Goal: Information Seeking & Learning: Find specific page/section

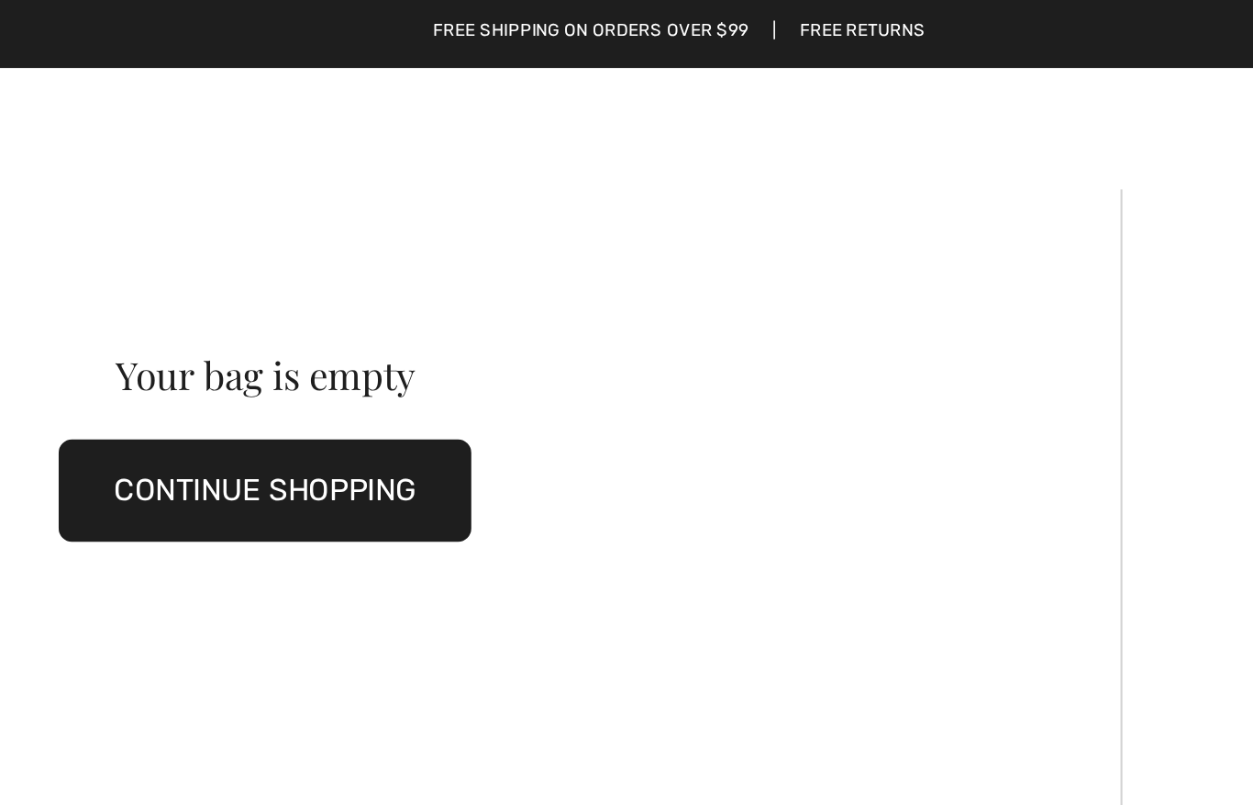
click at [326, 240] on button "CONTINUE SHOPPING" at bounding box center [426, 238] width 200 height 50
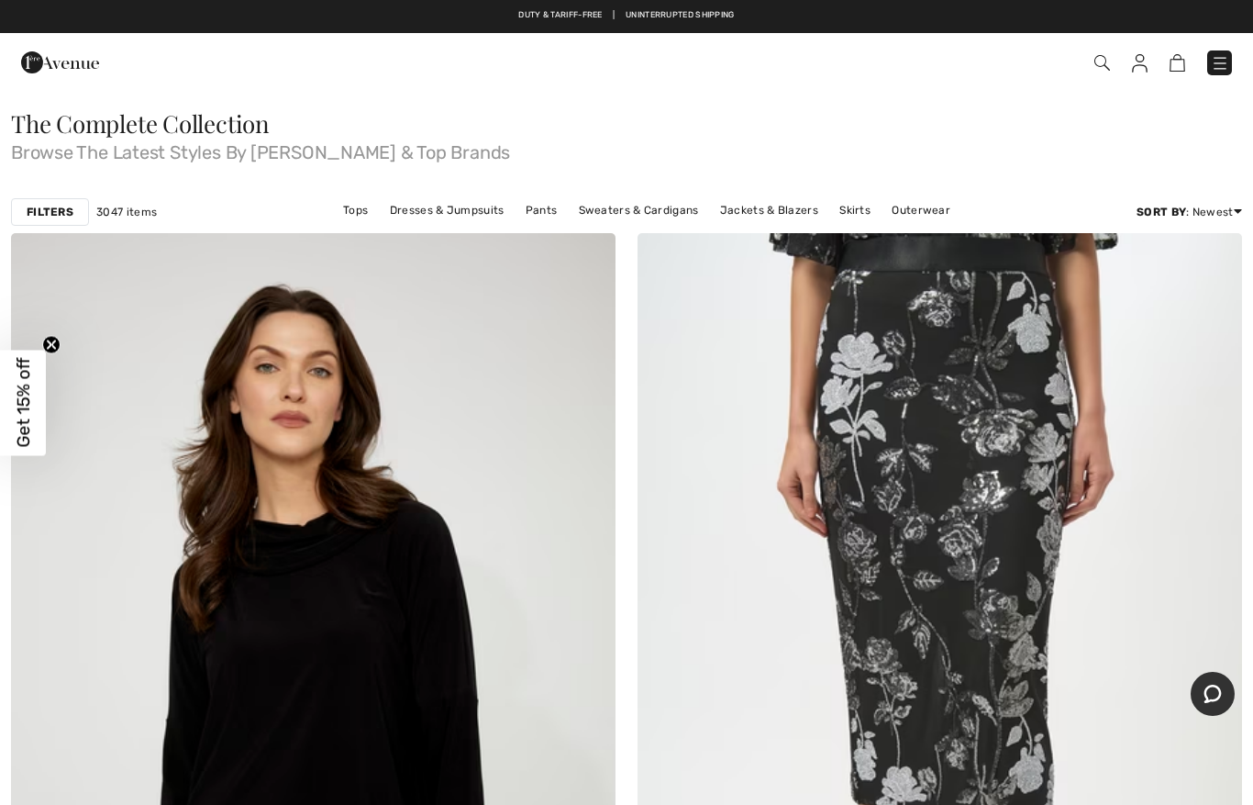
click at [1105, 61] on img at bounding box center [1103, 63] width 16 height 16
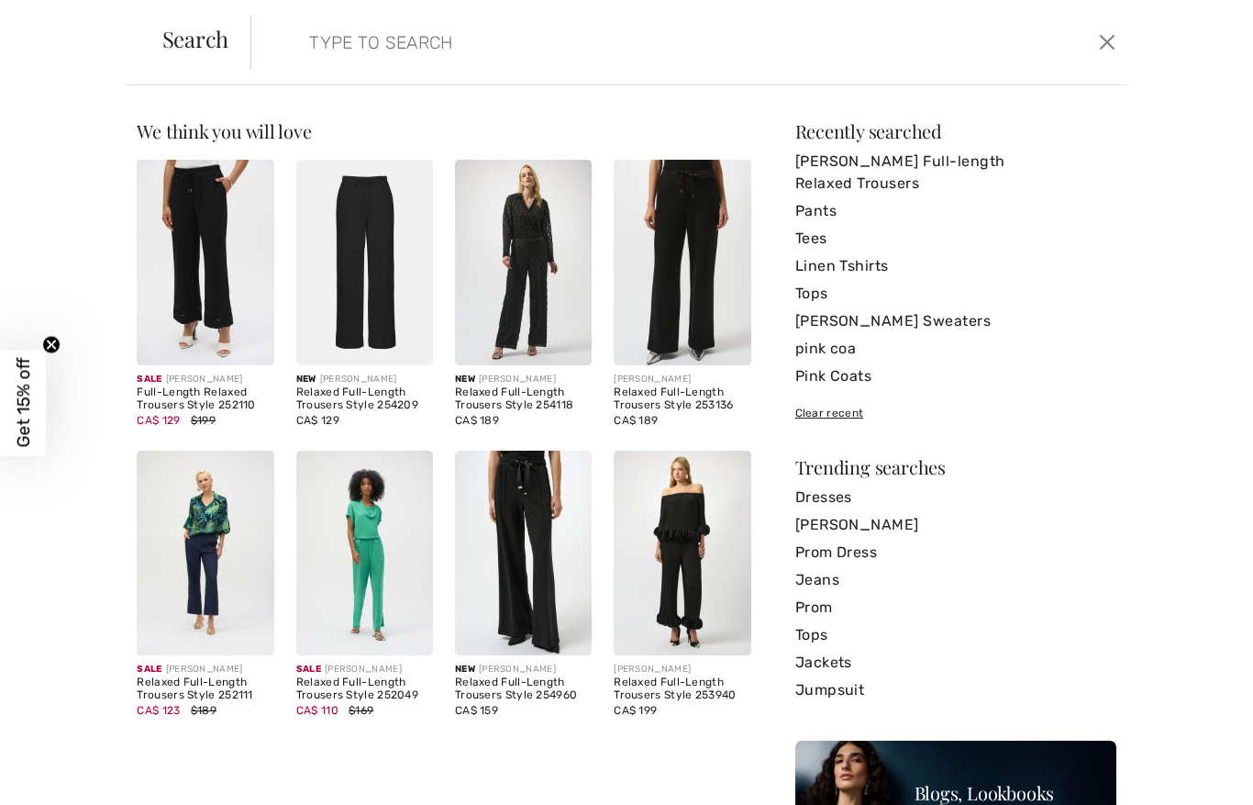
click at [247, 51] on div "Search" at bounding box center [195, 42] width 111 height 29
click at [285, 66] on form "Clear" at bounding box center [672, 42] width 842 height 55
click at [281, 53] on form "Clear" at bounding box center [672, 42] width 842 height 55
click at [281, 36] on form "Clear" at bounding box center [672, 42] width 842 height 55
click at [301, 60] on input "search" at bounding box center [594, 42] width 598 height 55
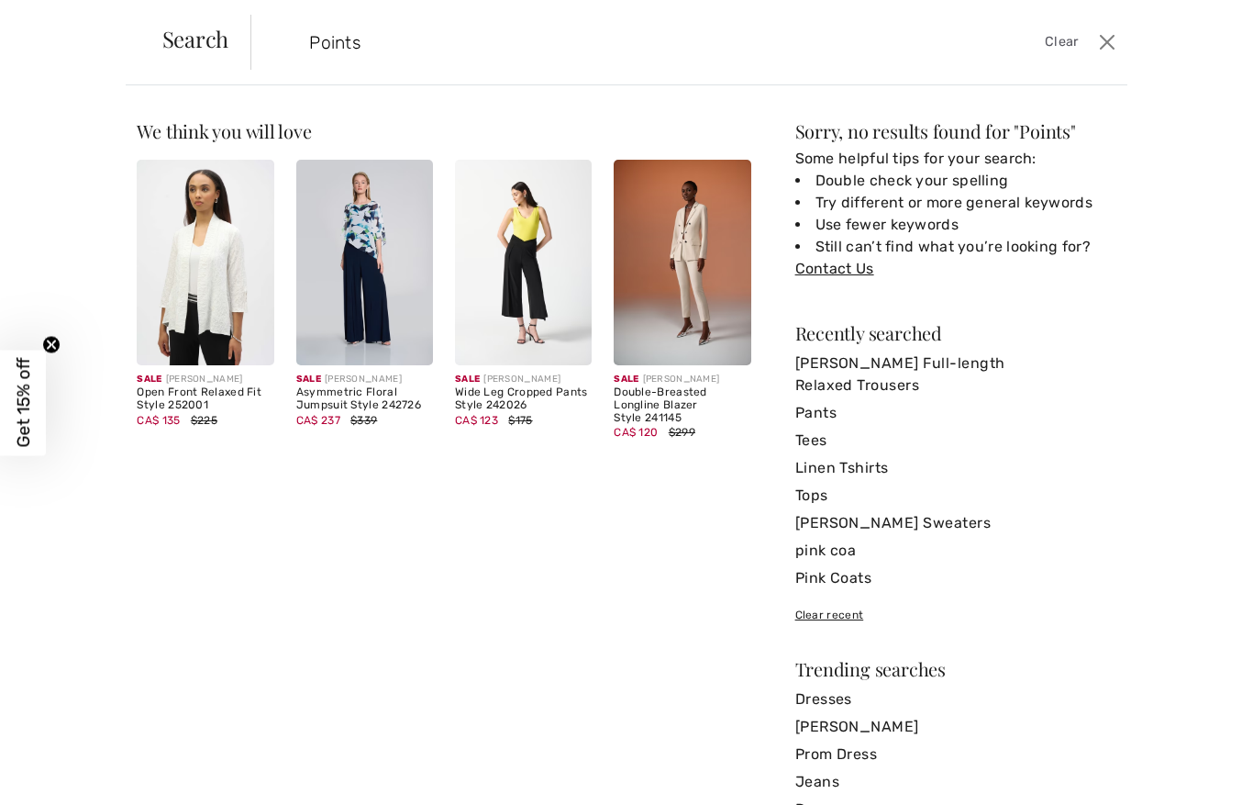
click at [416, 39] on input "Points" at bounding box center [594, 42] width 598 height 55
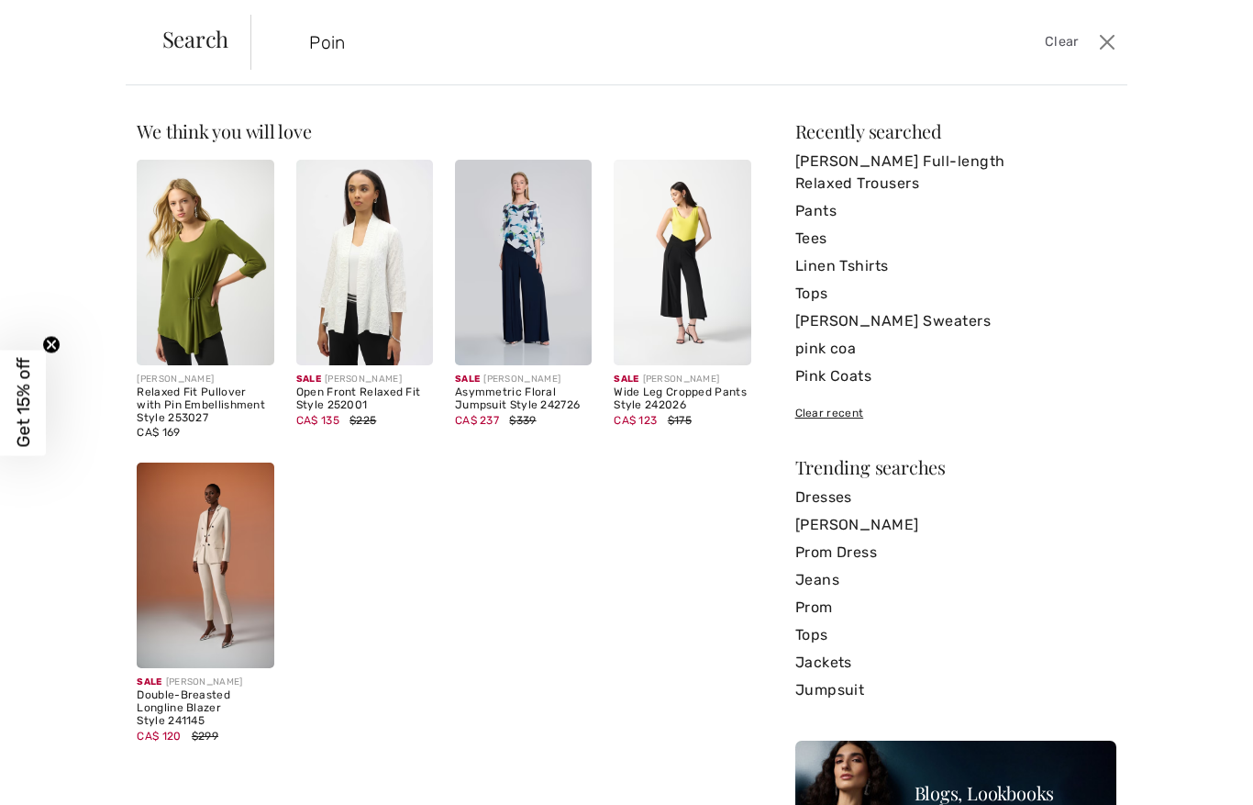
click at [374, 43] on input "Poin" at bounding box center [594, 42] width 598 height 55
type input "P"
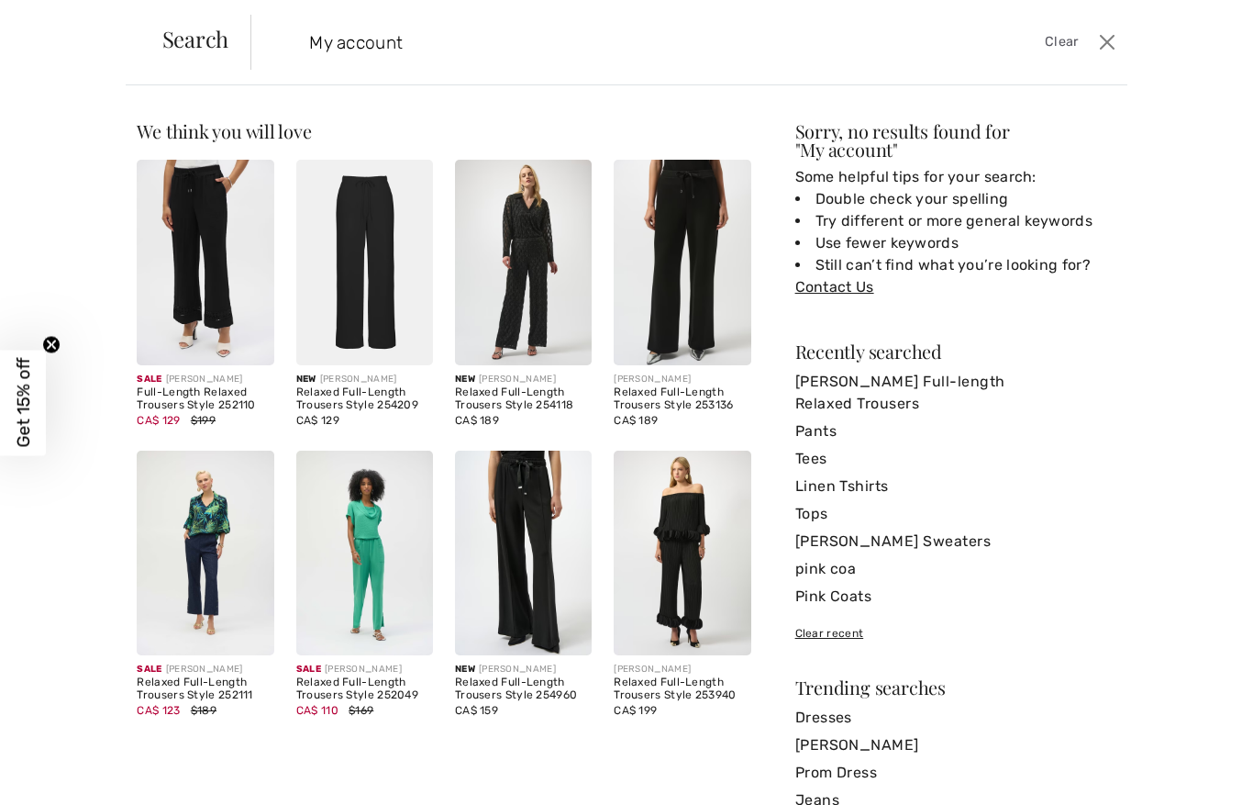
type input "My account"
click at [1101, 48] on button "Close" at bounding box center [1108, 42] width 28 height 29
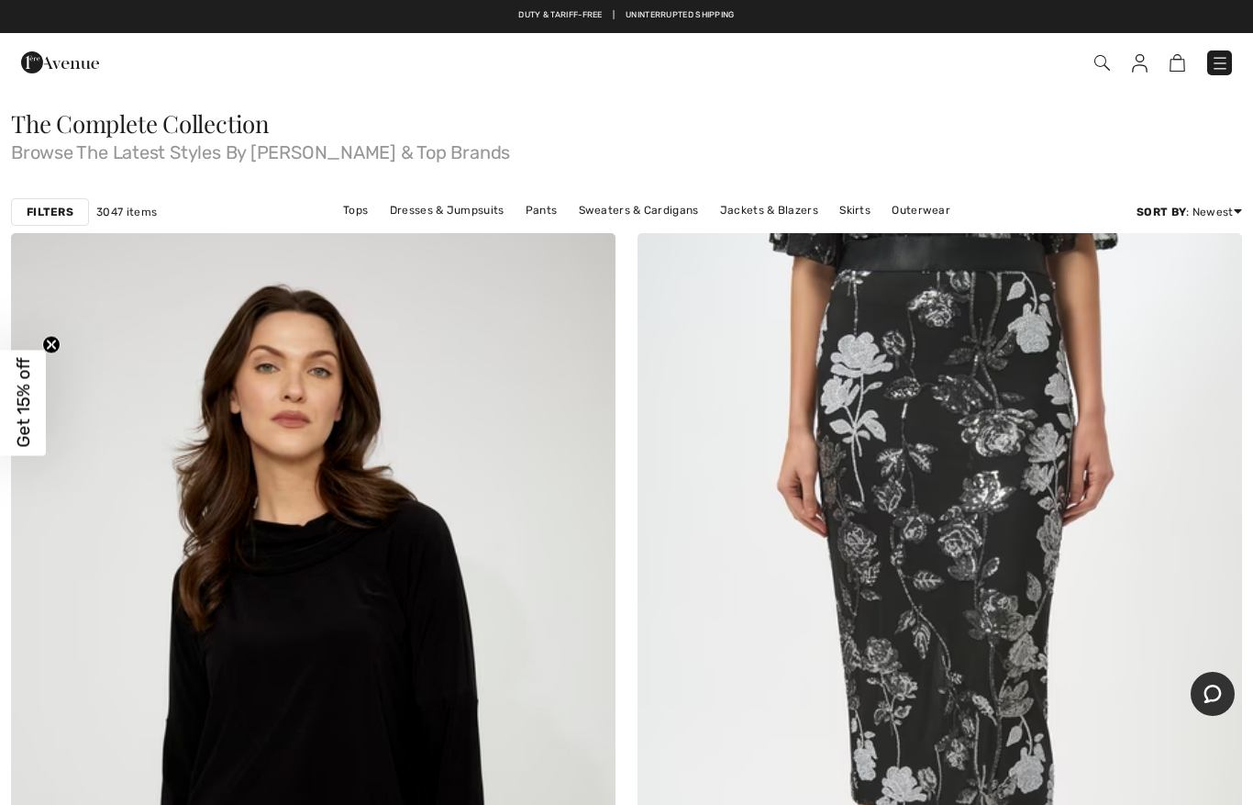
click at [1132, 66] on img at bounding box center [1140, 63] width 16 height 18
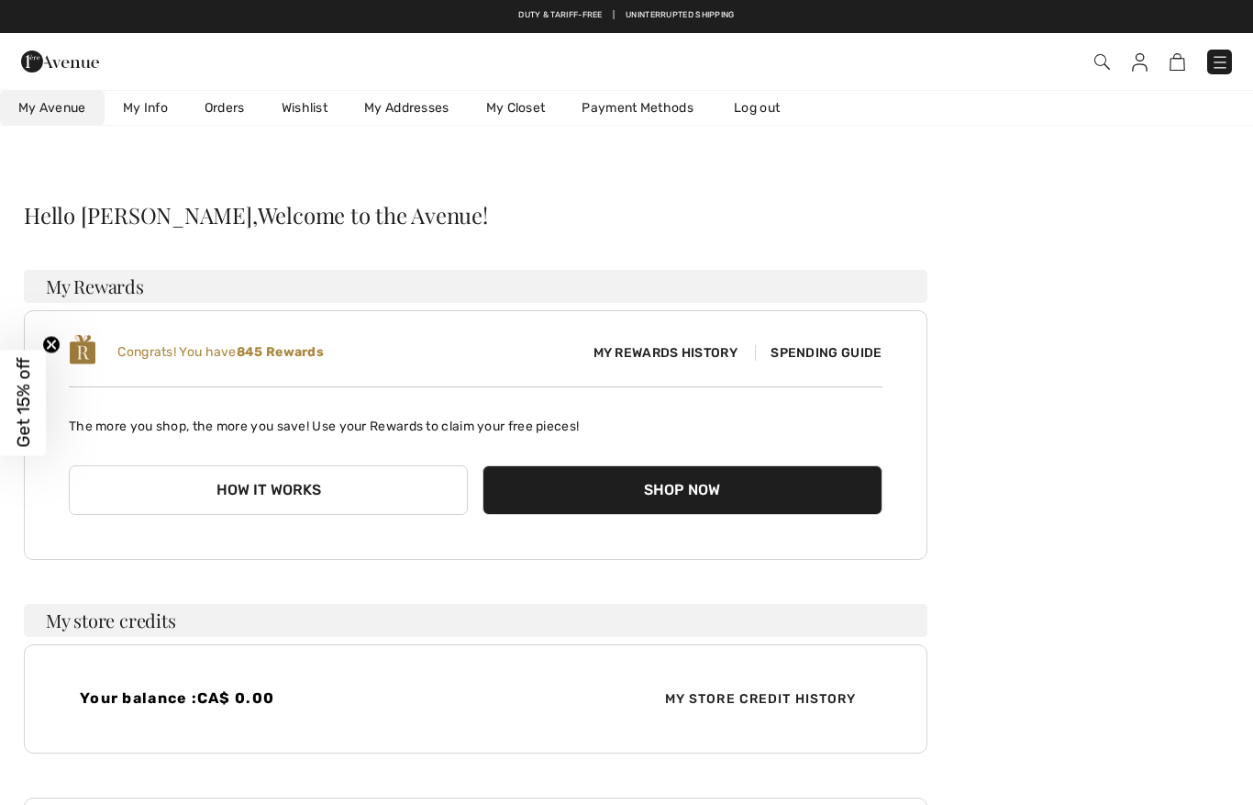
click at [797, 360] on span "Spending Guide" at bounding box center [818, 353] width 127 height 16
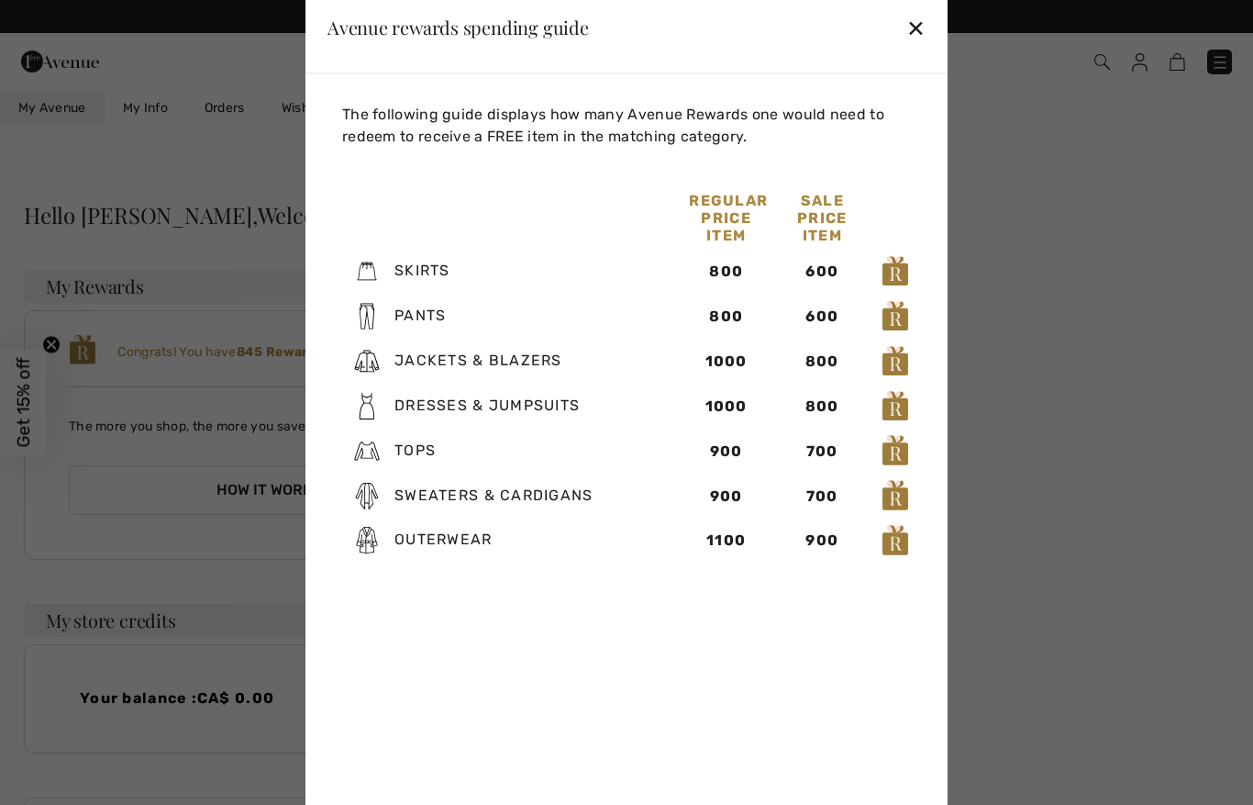
click at [919, 29] on div "✕" at bounding box center [916, 27] width 19 height 39
